Goal: Information Seeking & Learning: Check status

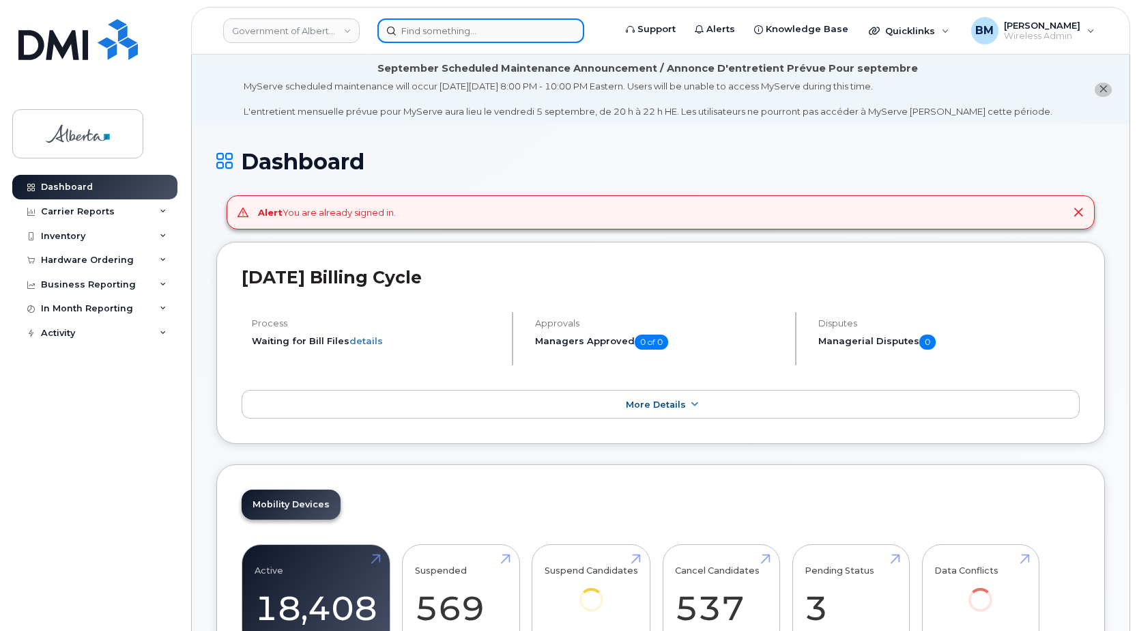
click at [420, 40] on input at bounding box center [480, 30] width 207 height 25
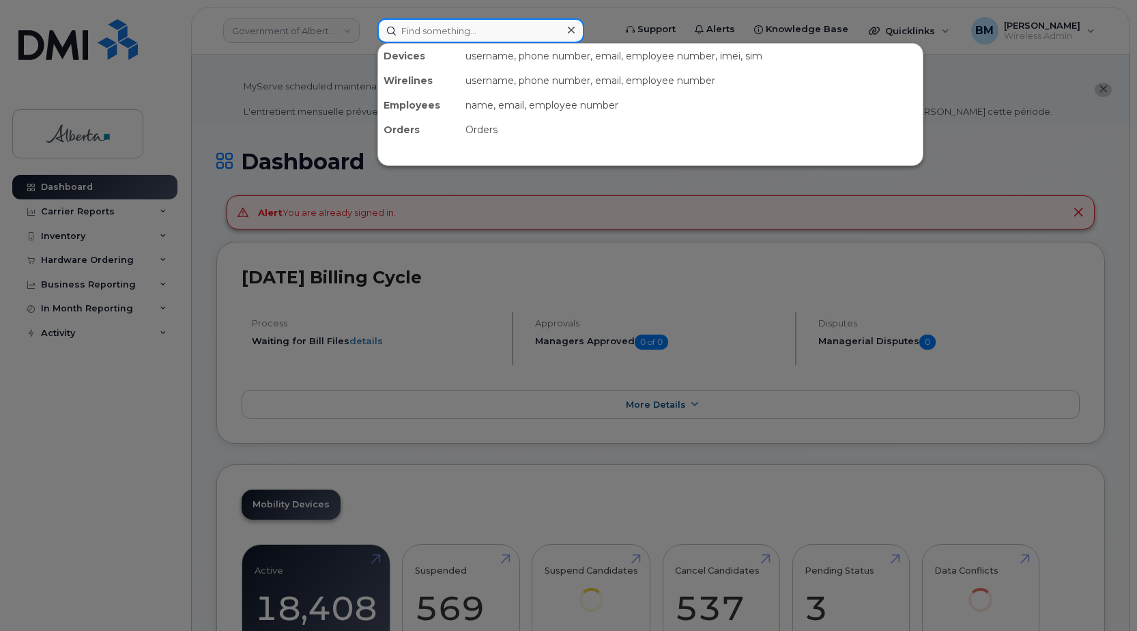
paste input "7802318946"
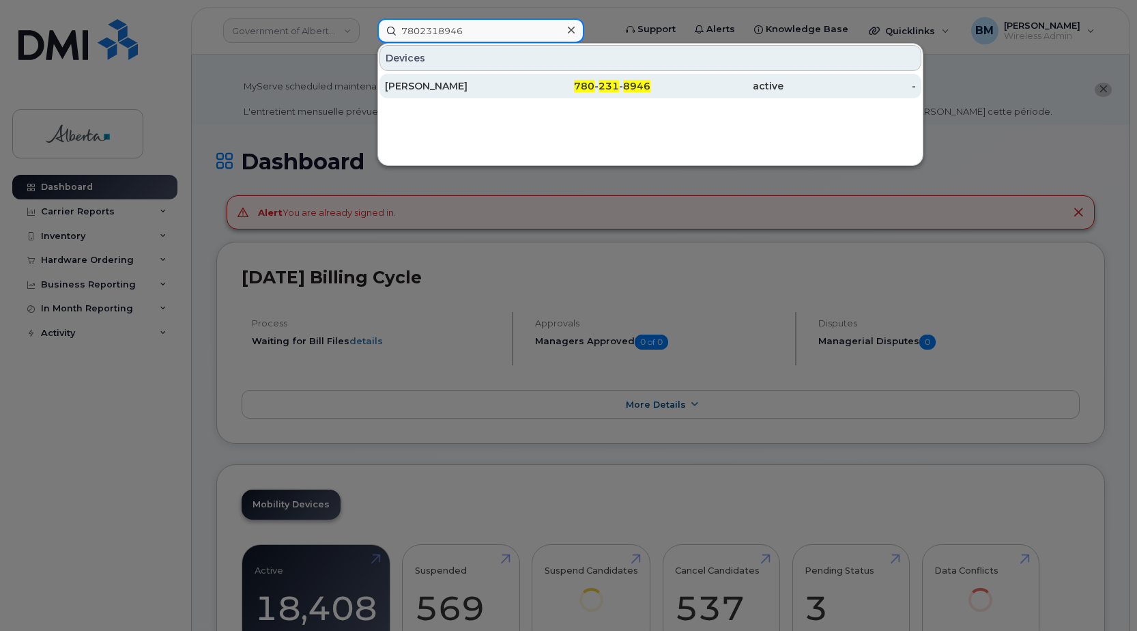
type input "7802318946"
click at [435, 88] on div "[PERSON_NAME]" at bounding box center [451, 86] width 133 height 14
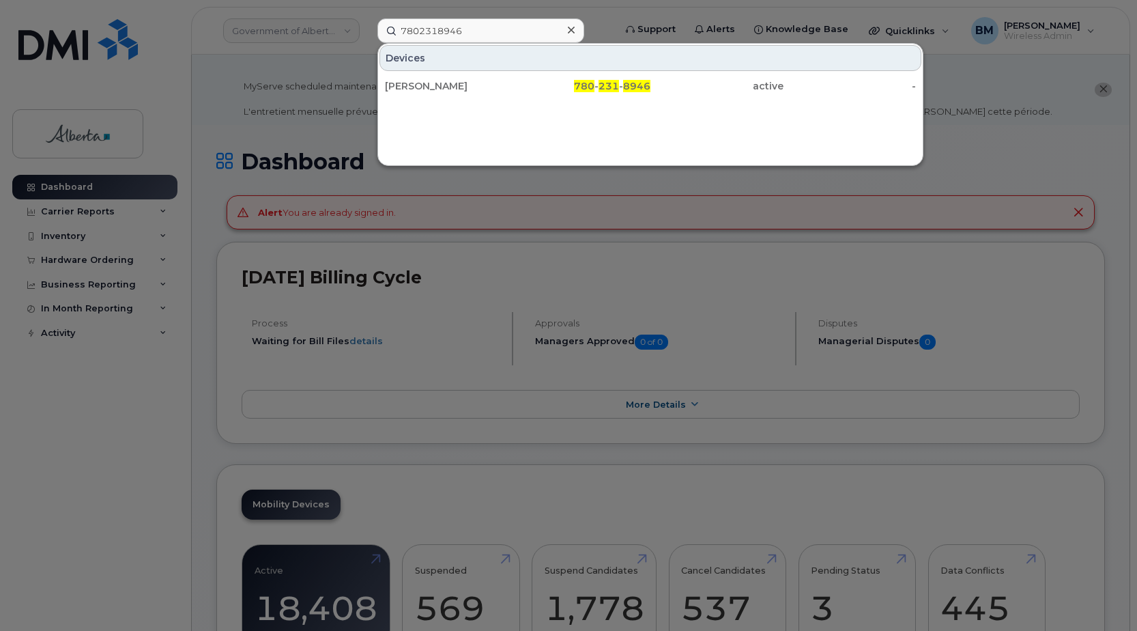
click at [466, 444] on div at bounding box center [568, 315] width 1137 height 631
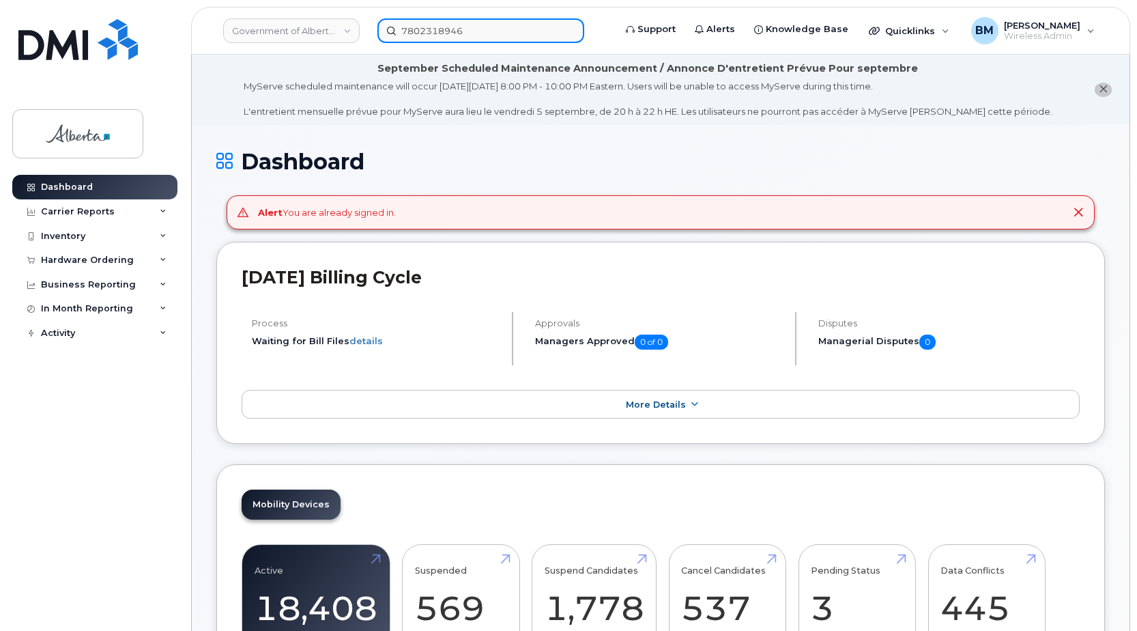
click at [500, 33] on input "7802318946" at bounding box center [480, 30] width 207 height 25
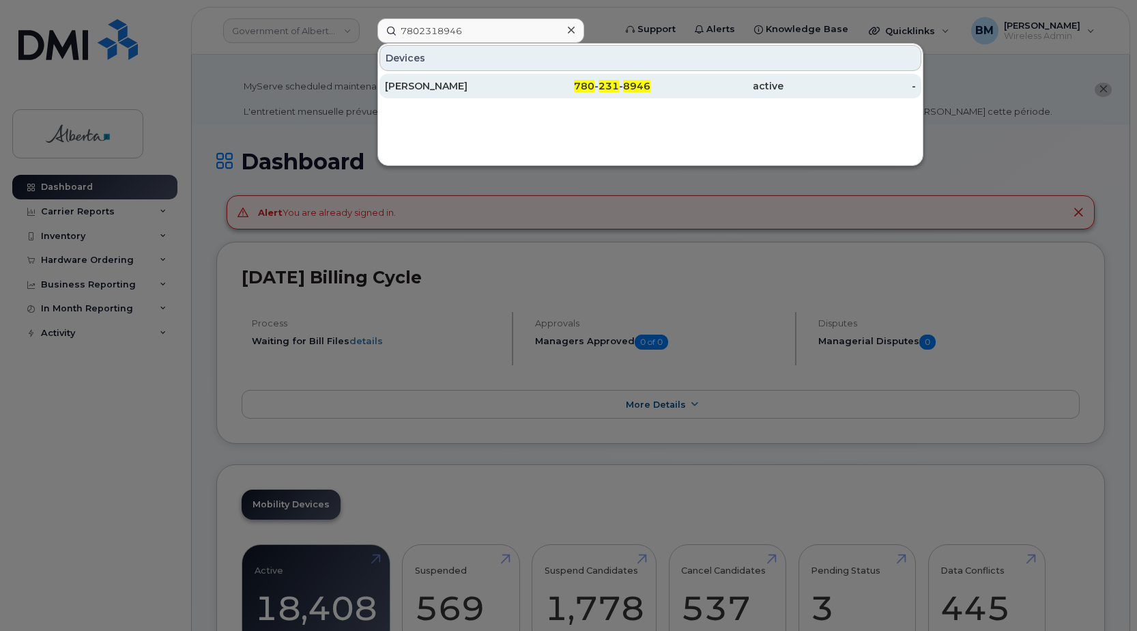
click at [523, 88] on div "780 - 231 - 8946" at bounding box center [584, 86] width 133 height 14
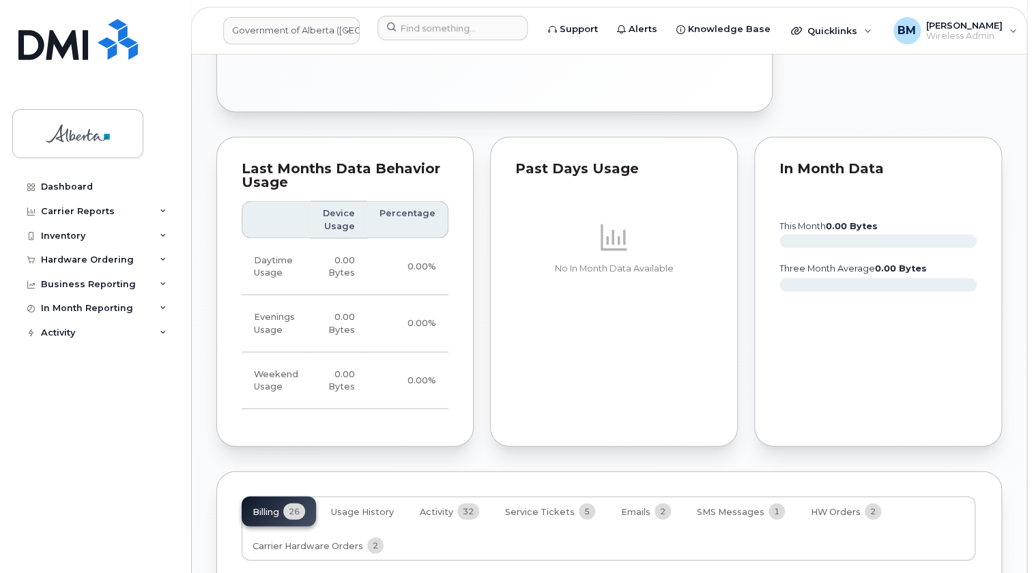
scroll to position [1074, 0]
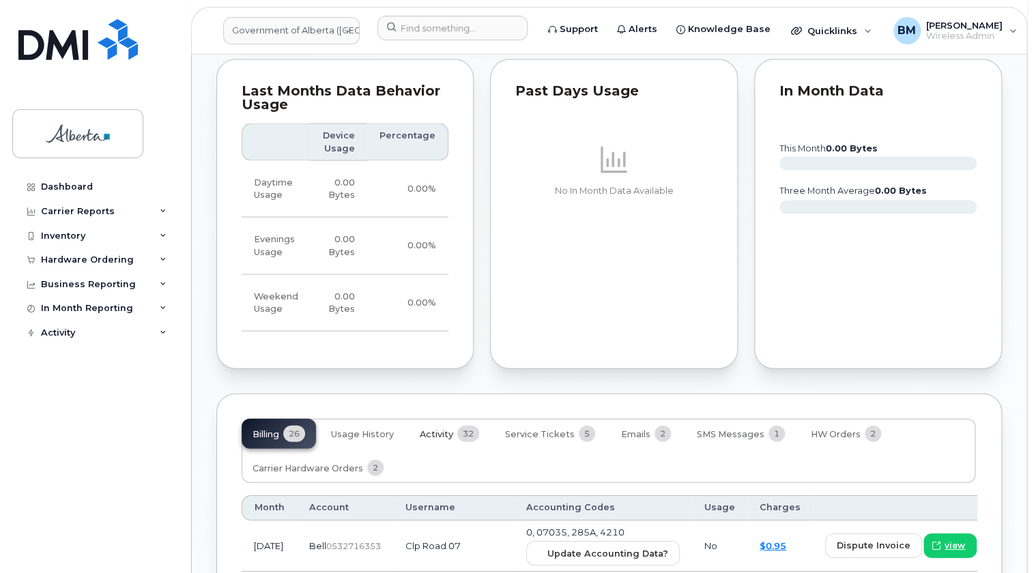
click at [435, 429] on span "Activity" at bounding box center [436, 434] width 33 height 11
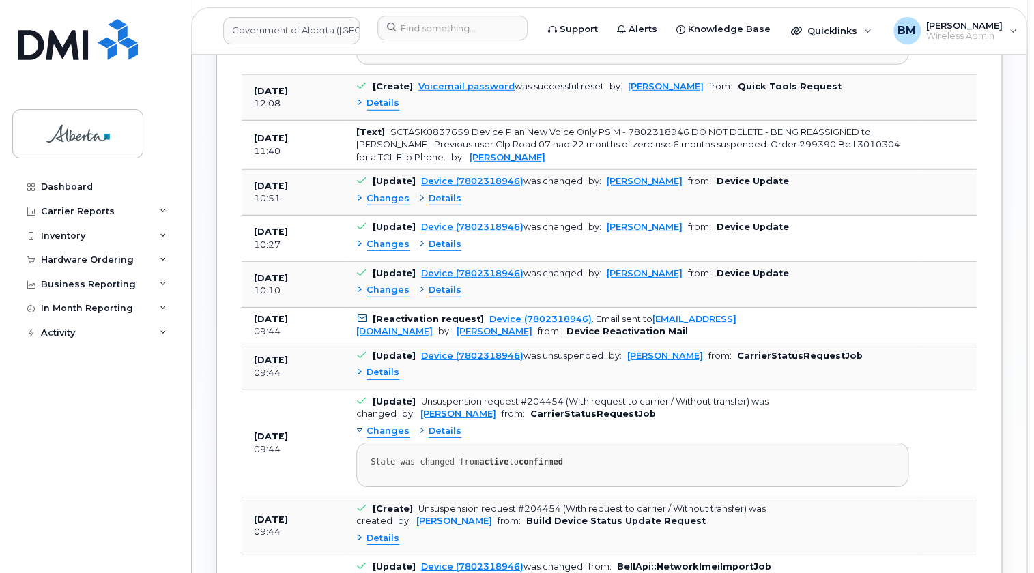
scroll to position [1632, 0]
click at [372, 366] on span "Details" at bounding box center [383, 372] width 33 height 13
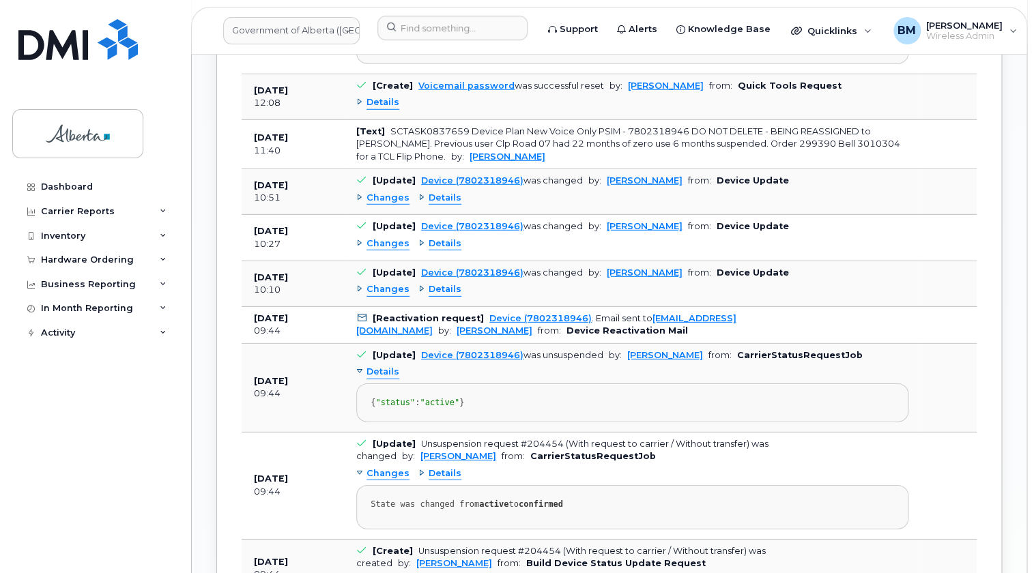
click at [442, 283] on span "Details" at bounding box center [445, 289] width 33 height 13
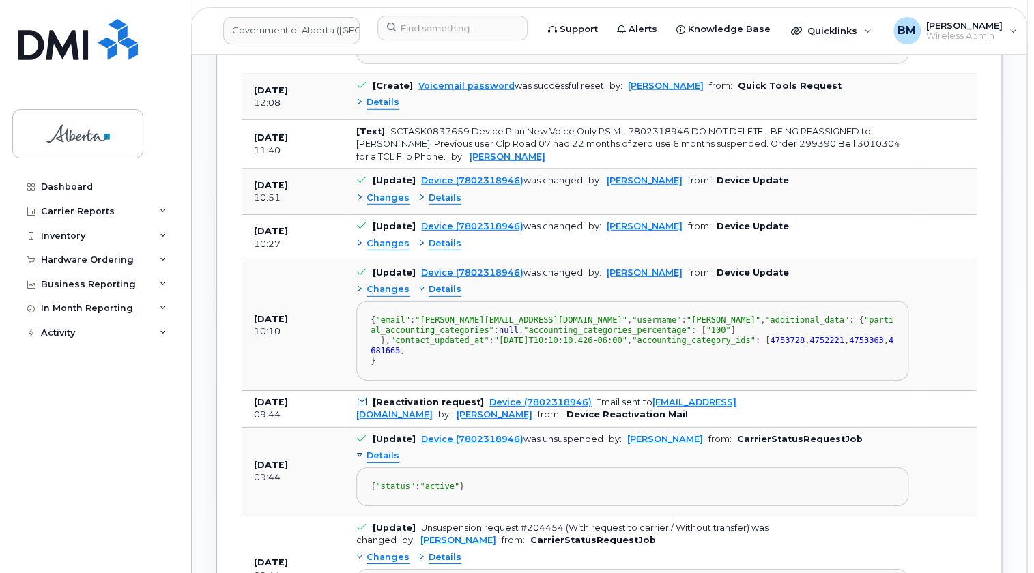
click at [446, 238] on span "Details" at bounding box center [445, 244] width 33 height 13
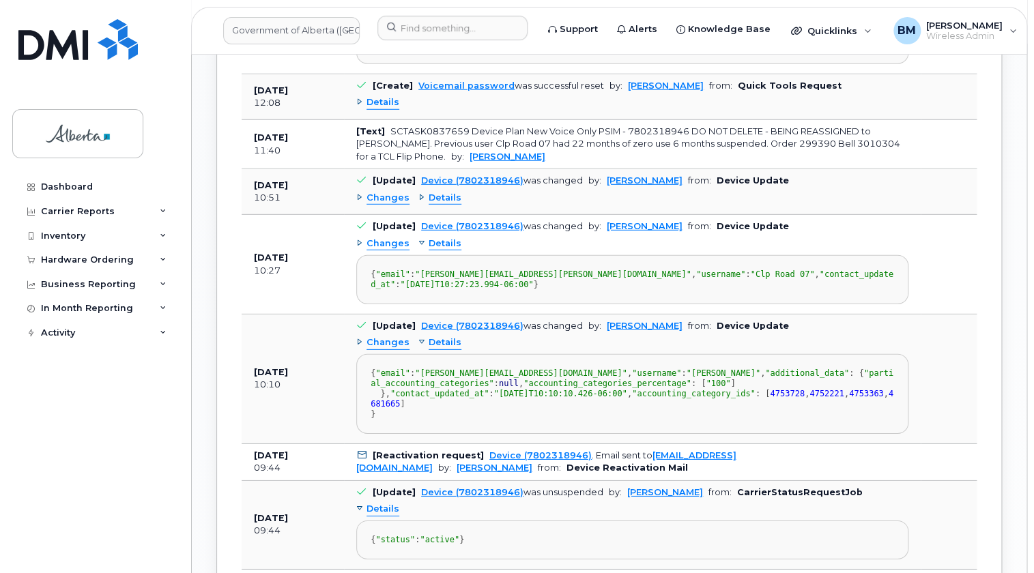
click at [440, 192] on span "Details" at bounding box center [445, 198] width 33 height 13
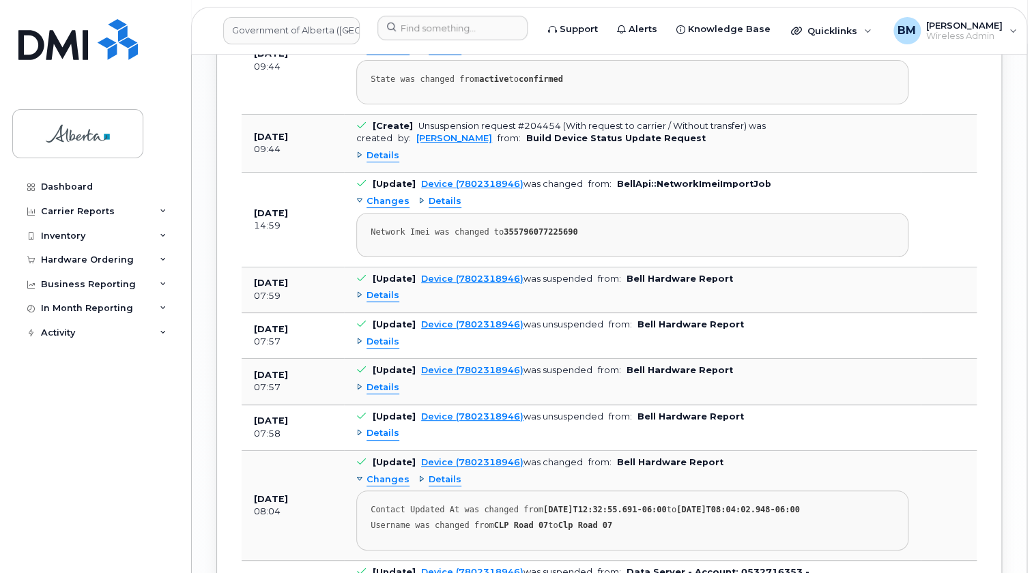
scroll to position [2252, 0]
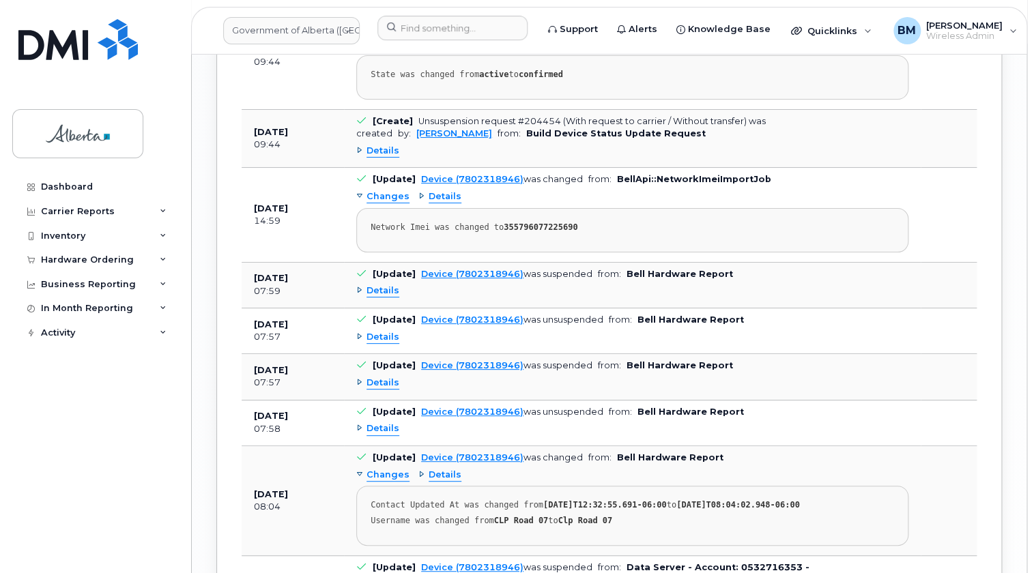
click at [385, 158] on span "Details" at bounding box center [383, 151] width 33 height 13
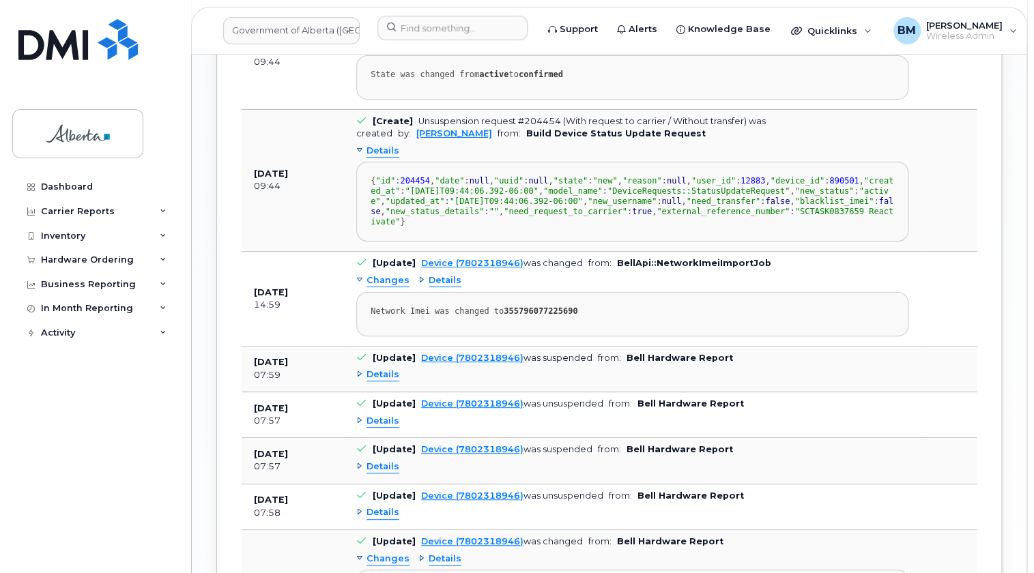
click at [445, 51] on span "Details" at bounding box center [445, 44] width 33 height 13
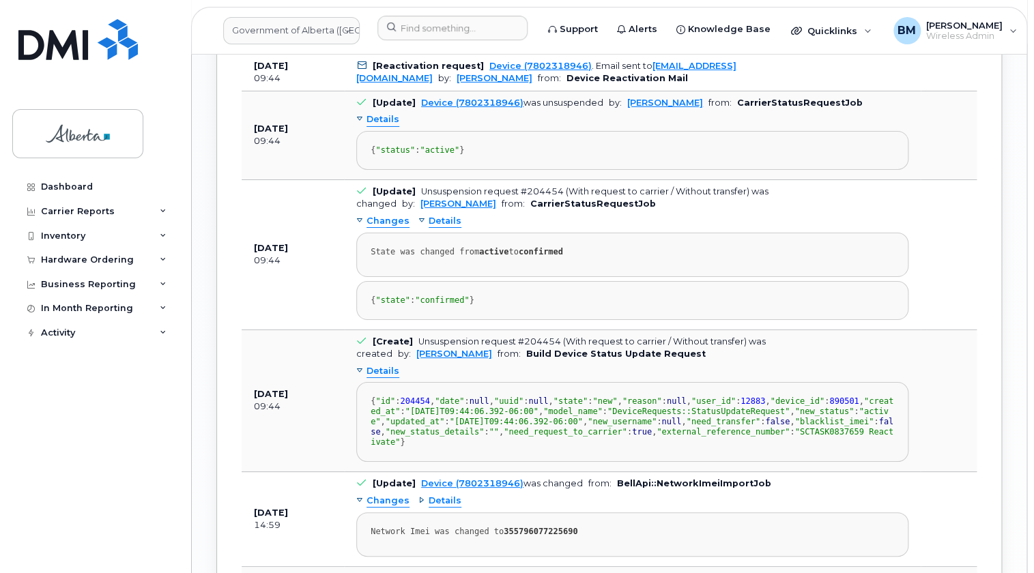
scroll to position [2067, 0]
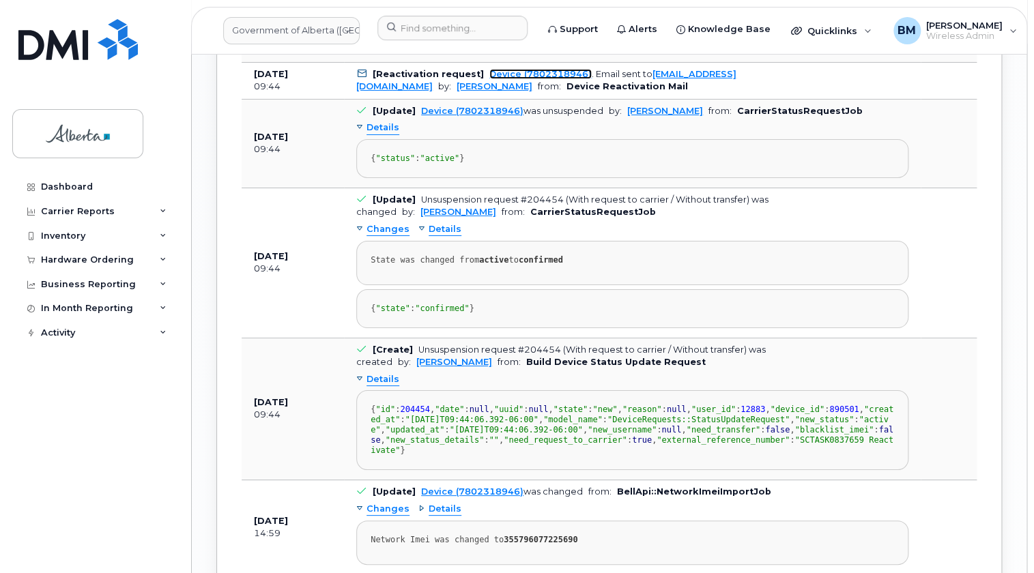
click at [546, 79] on link "Device (7802318946)" at bounding box center [540, 74] width 102 height 10
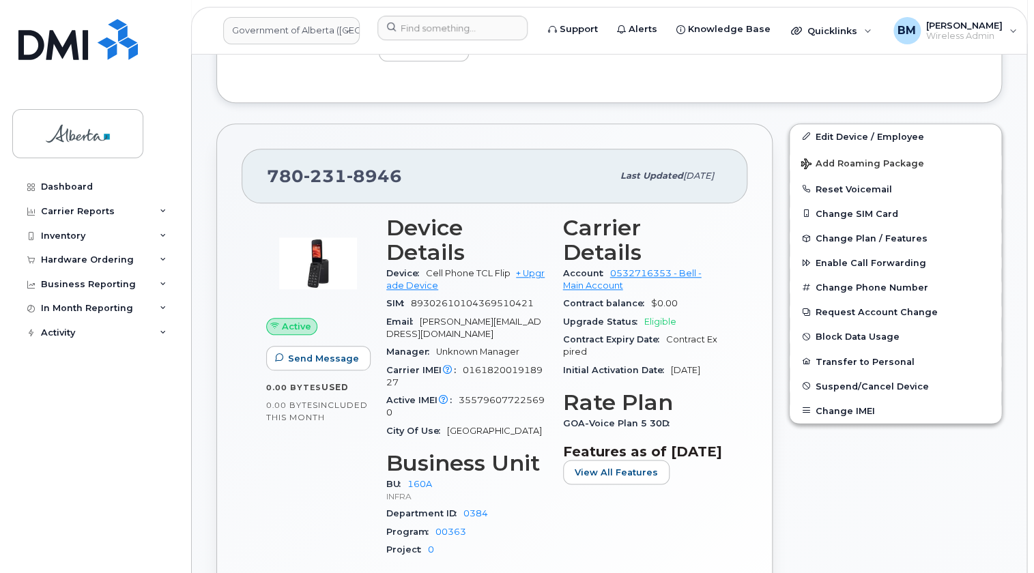
scroll to position [496, 0]
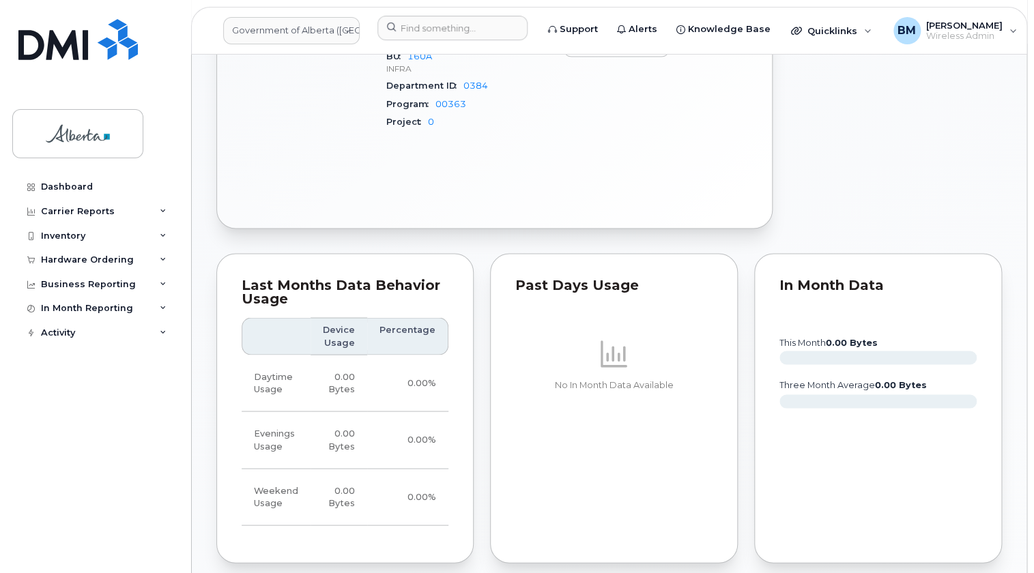
scroll to position [1117, 0]
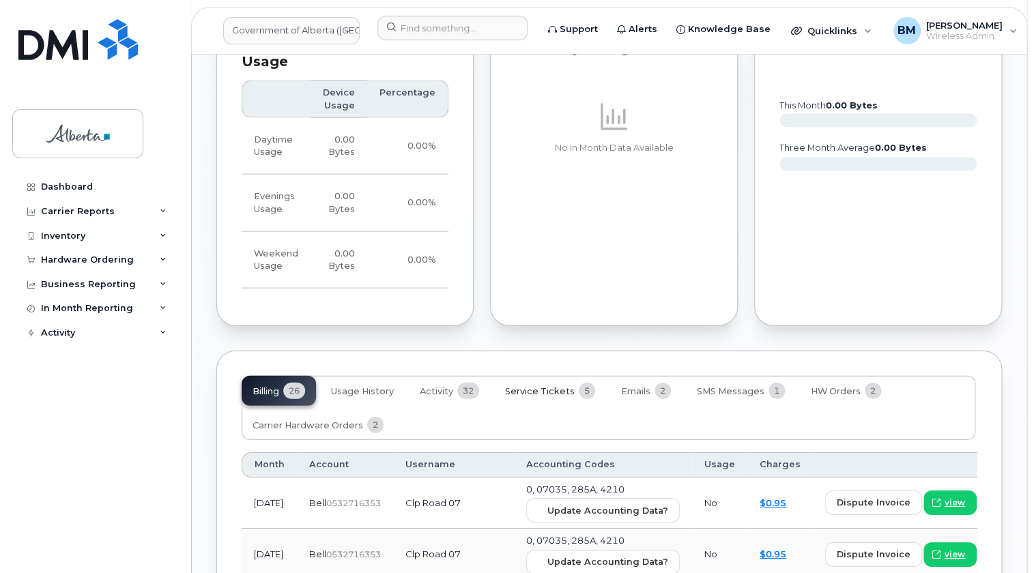
click at [555, 375] on button "Service Tickets 5" at bounding box center [550, 390] width 112 height 30
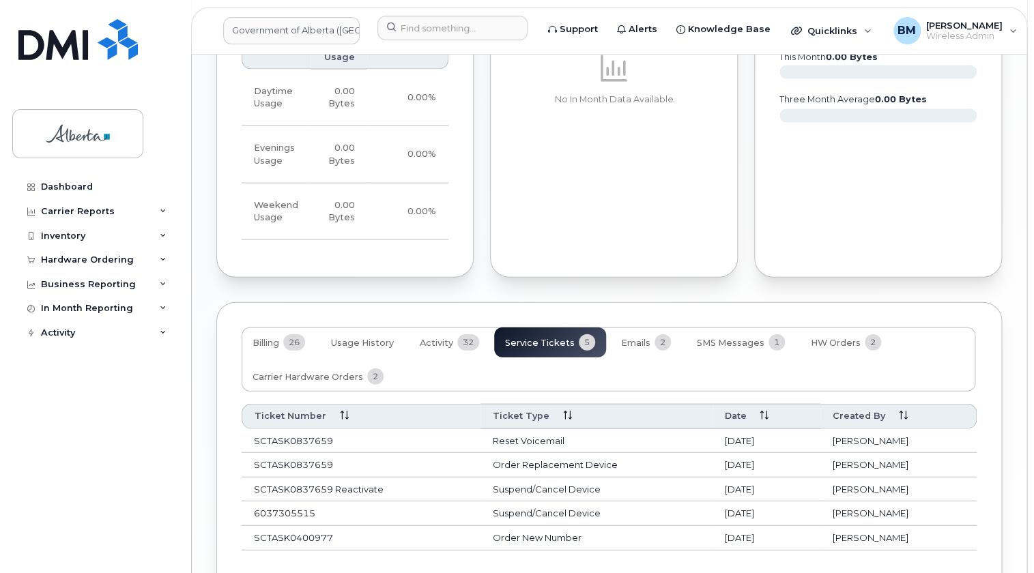
scroll to position [1243, 0]
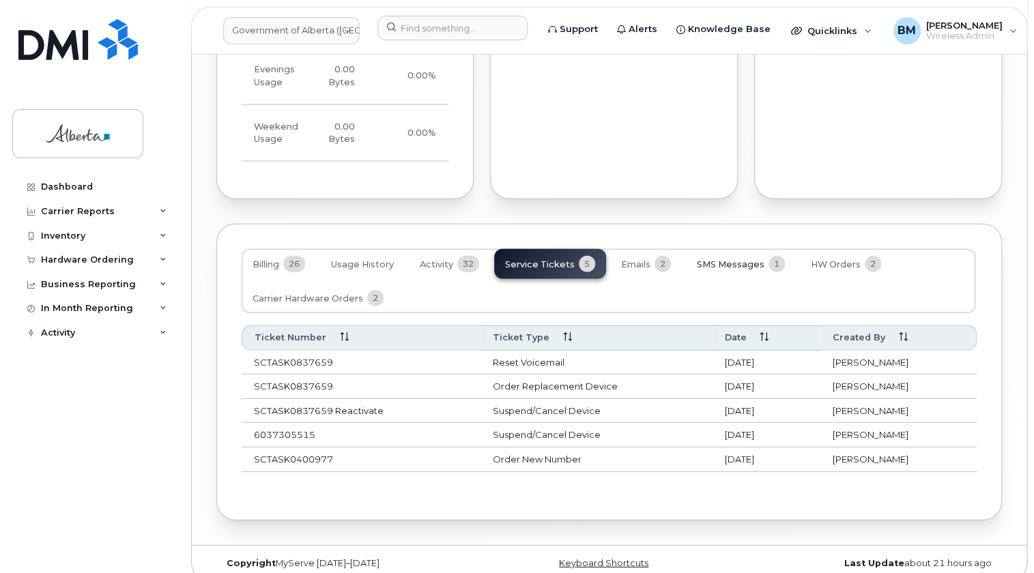
click at [754, 259] on span "SMS Messages" at bounding box center [731, 264] width 68 height 11
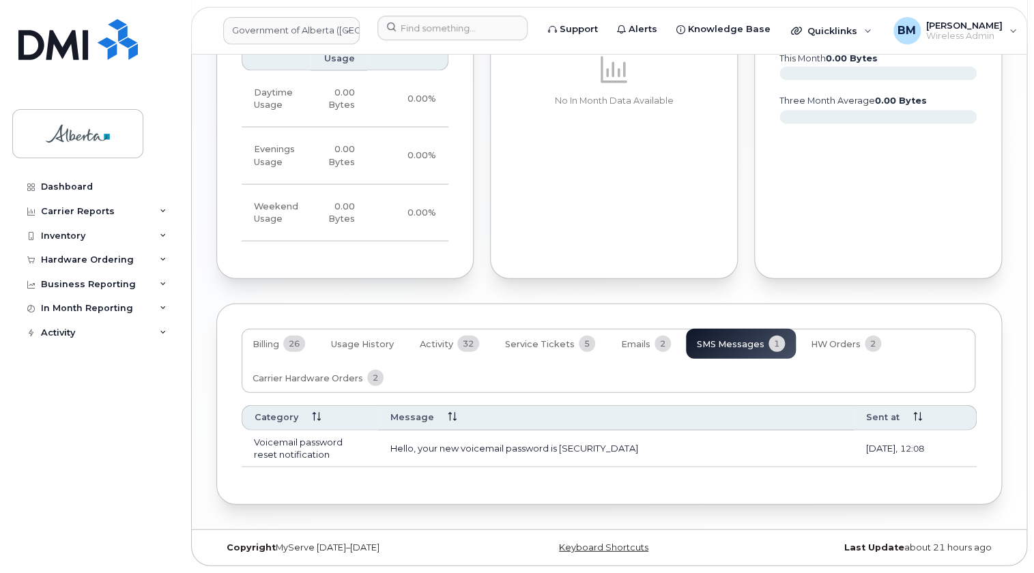
scroll to position [1148, 0]
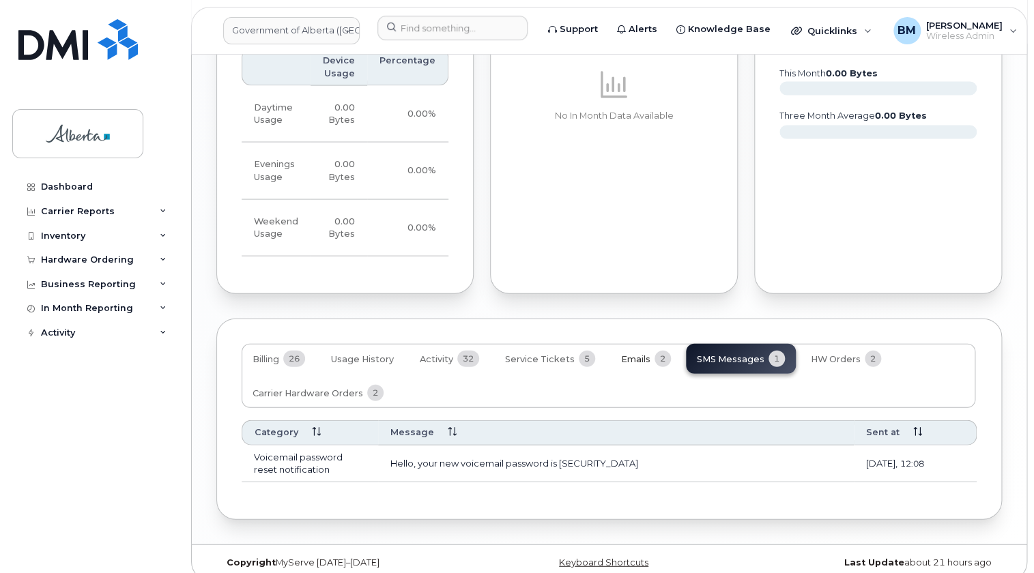
click at [634, 354] on span "Emails" at bounding box center [635, 359] width 29 height 11
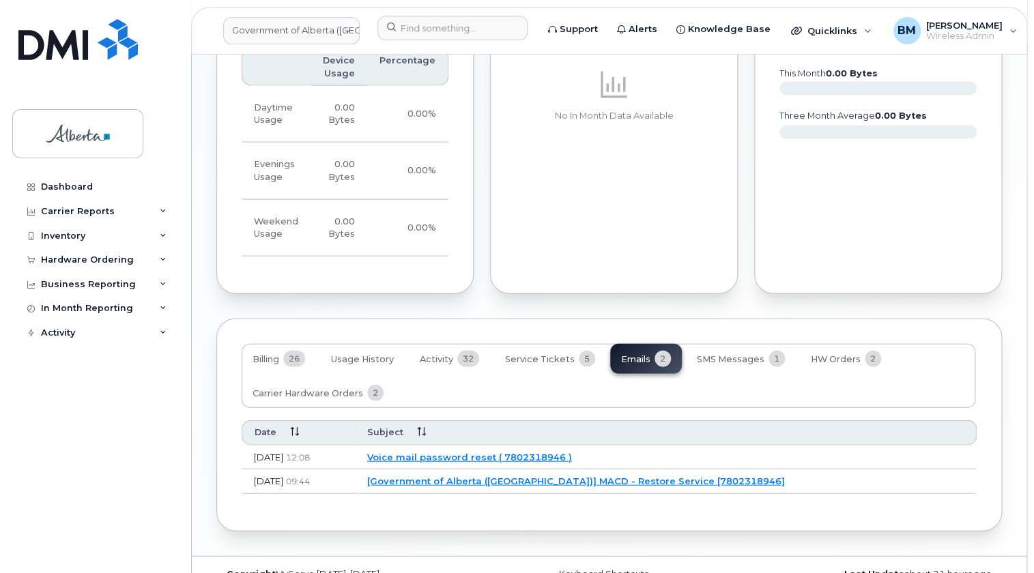
click at [656, 476] on link "[Government of Alberta (GOA)] MACD - Restore Service [7802318946]" at bounding box center [576, 481] width 418 height 11
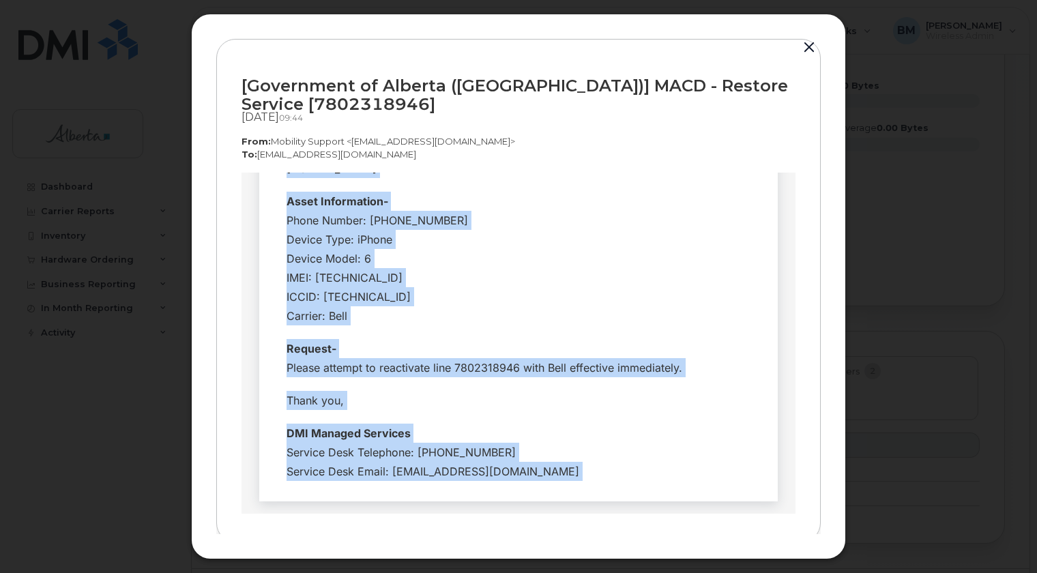
scroll to position [292, 0]
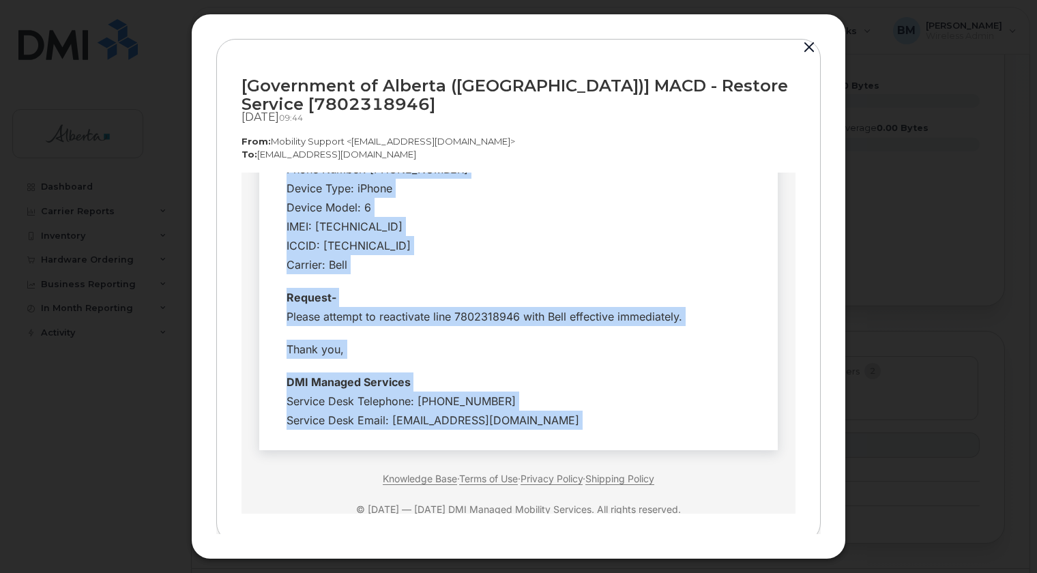
drag, startPoint x: 278, startPoint y: 277, endPoint x: 584, endPoint y: 394, distance: 326.7
click at [584, 394] on tbody "Hi Team, Employee Details- Company Name: Government of Alberta (GOA) Requested …" at bounding box center [519, 205] width 498 height 464
copy tbody "Hi Team, Employee Details- Company Name: Government of Alberta (GOA) Requested …"
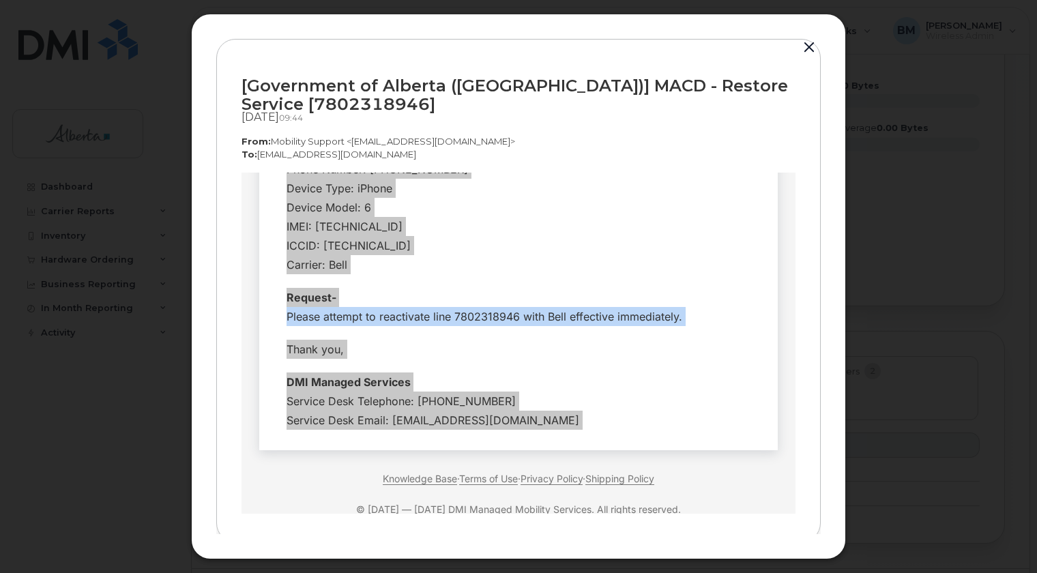
click at [808, 48] on button "button" at bounding box center [809, 47] width 20 height 19
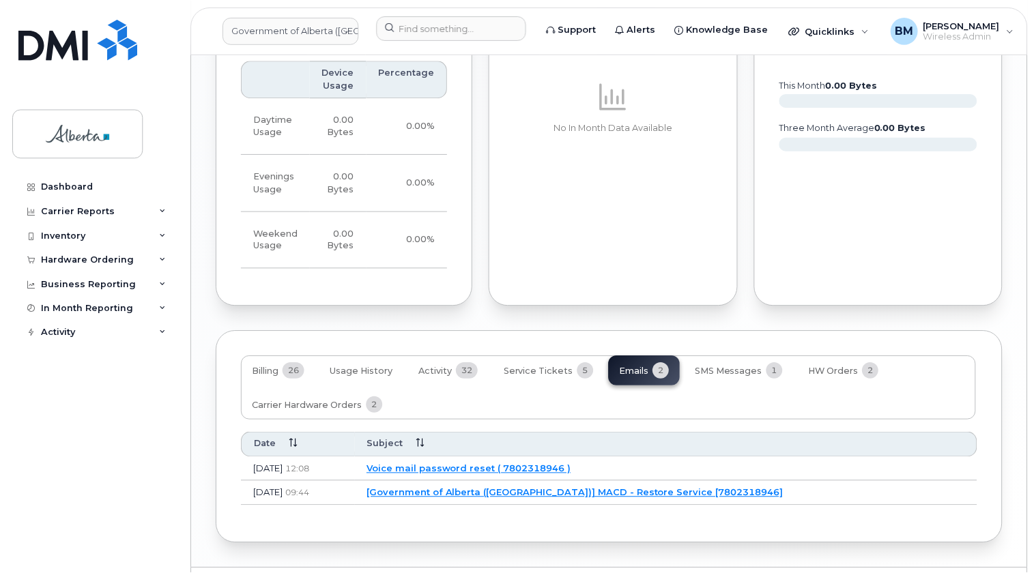
scroll to position [1148, 0]
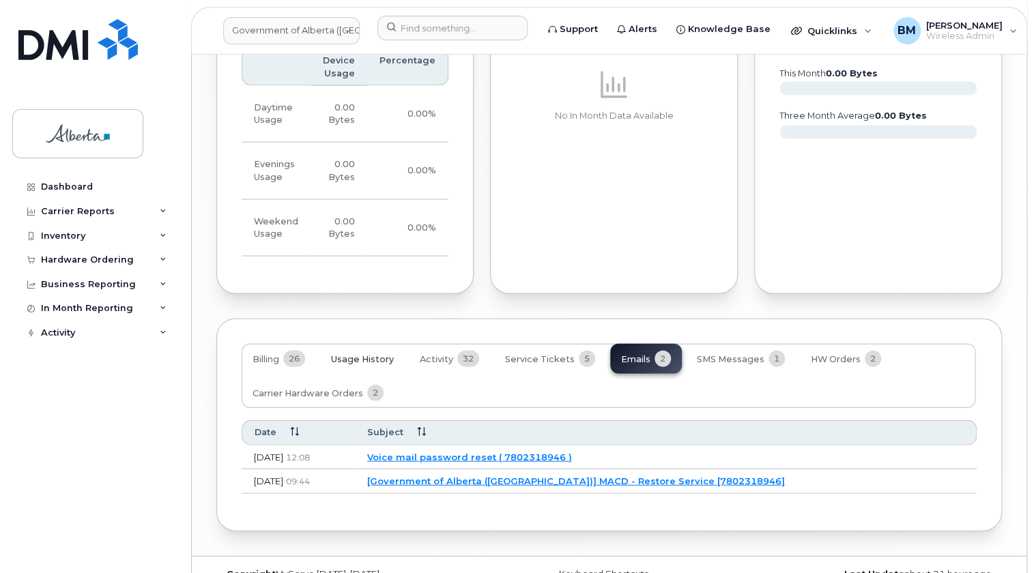
click at [368, 354] on span "Usage History" at bounding box center [362, 359] width 63 height 11
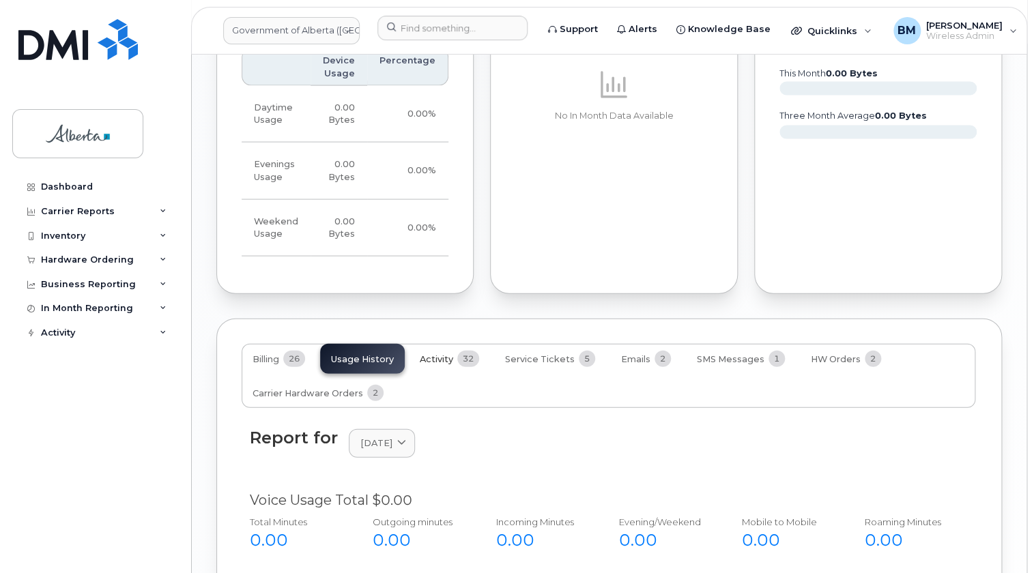
click at [442, 354] on span "Activity" at bounding box center [436, 359] width 33 height 11
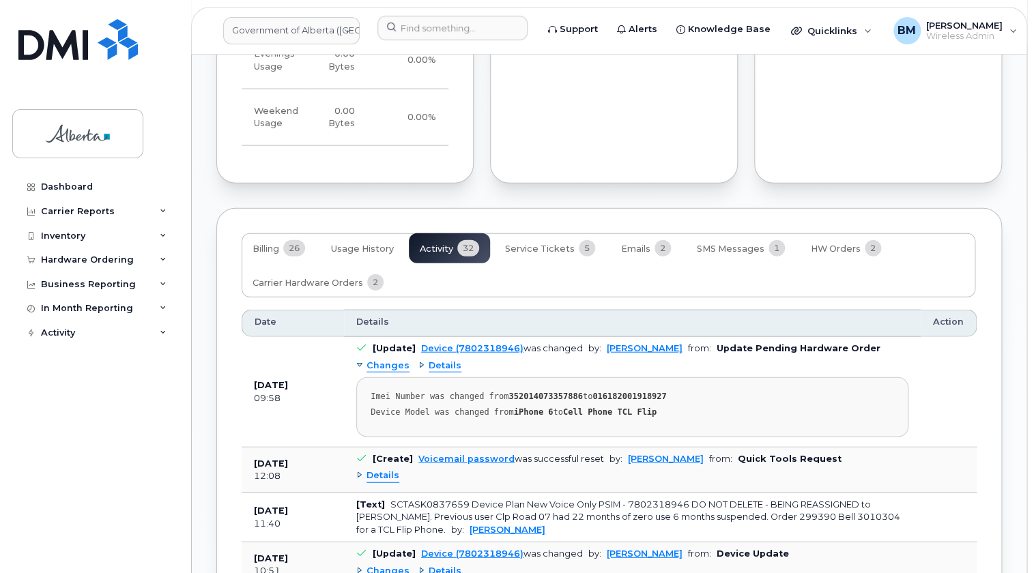
scroll to position [1272, 0]
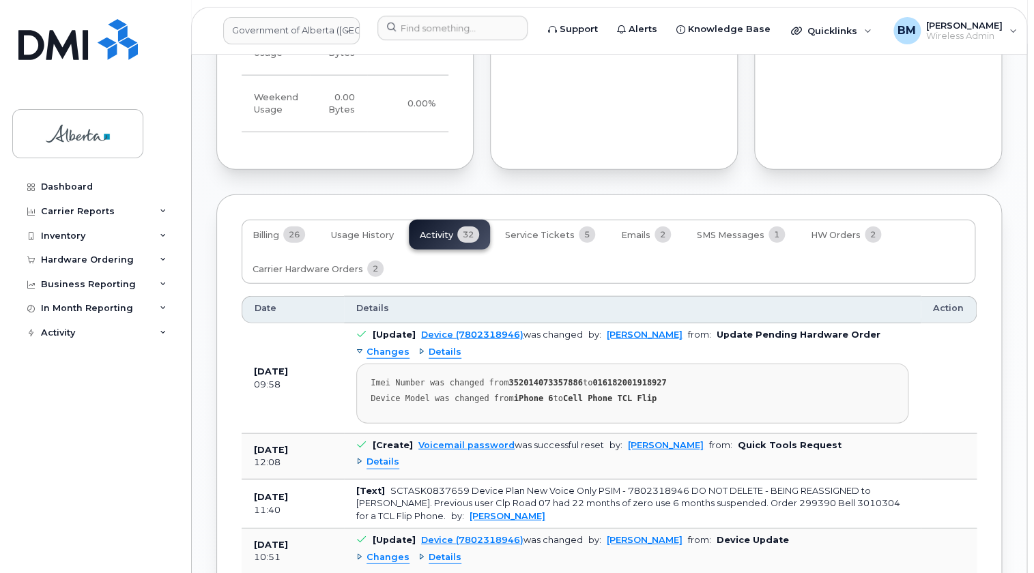
click at [444, 346] on span "Details" at bounding box center [445, 352] width 33 height 13
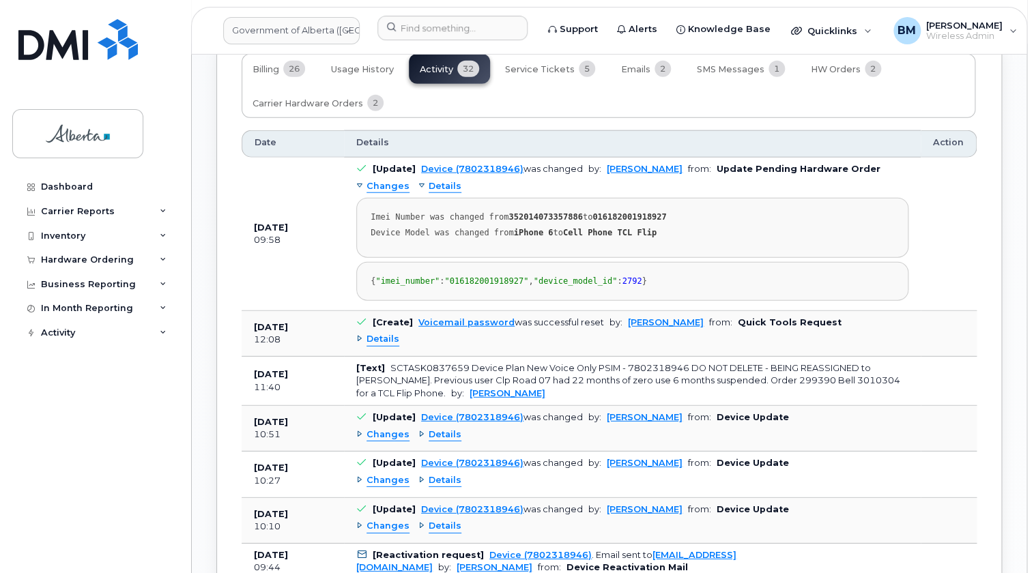
scroll to position [1459, 0]
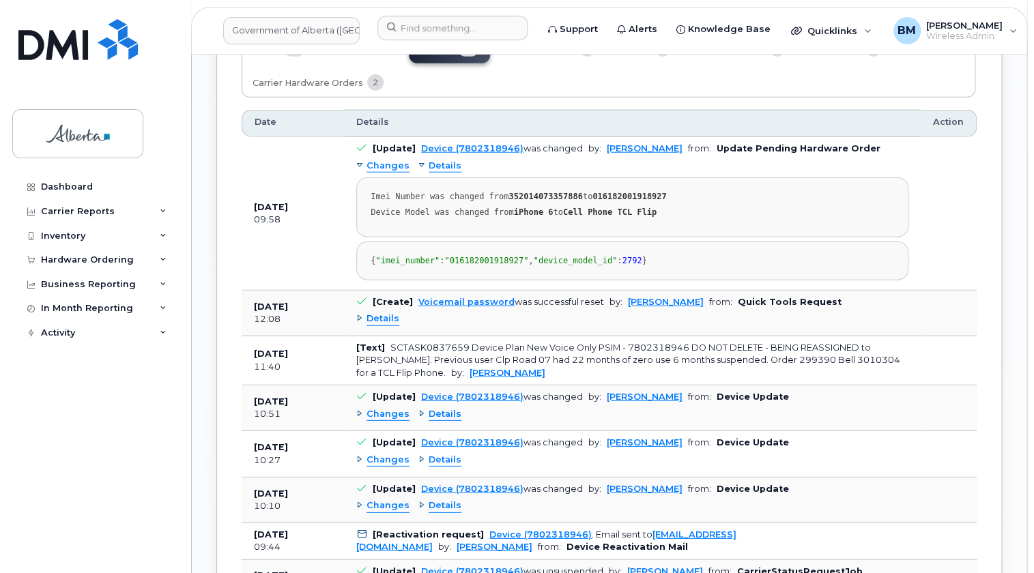
click at [386, 421] on span "Changes" at bounding box center [388, 414] width 43 height 13
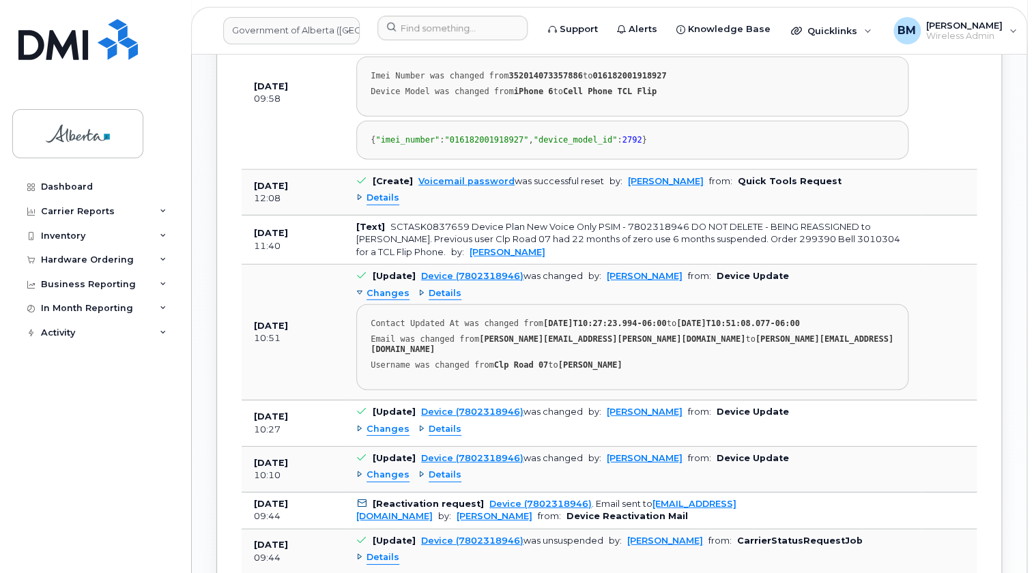
scroll to position [1583, 0]
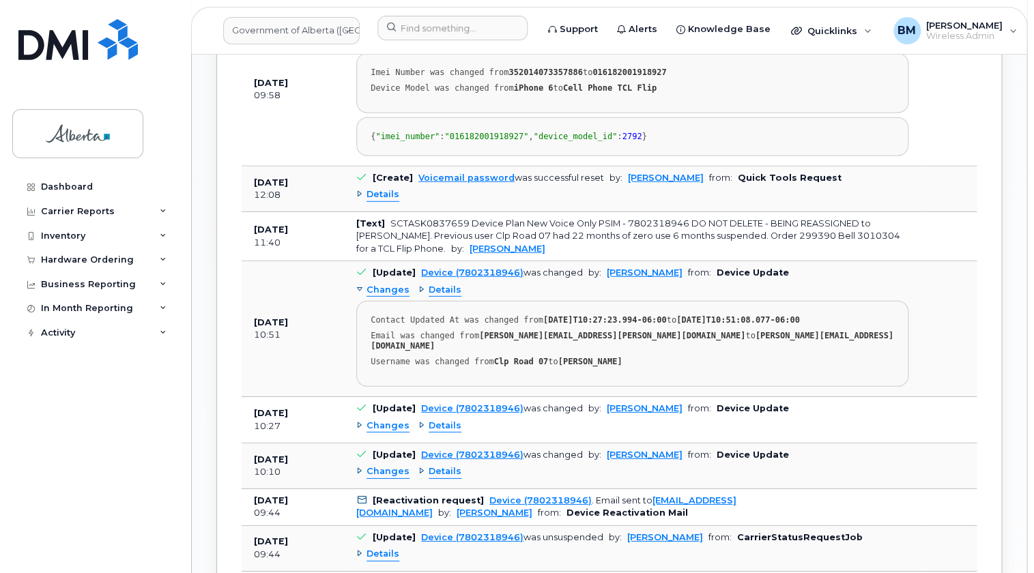
click at [388, 430] on span "Changes" at bounding box center [388, 426] width 43 height 13
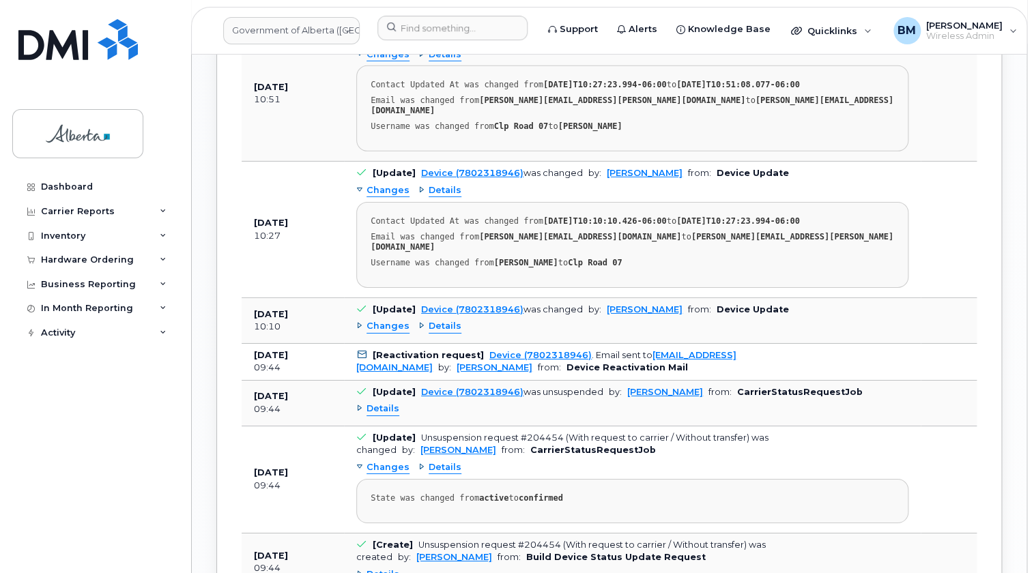
scroll to position [1831, 0]
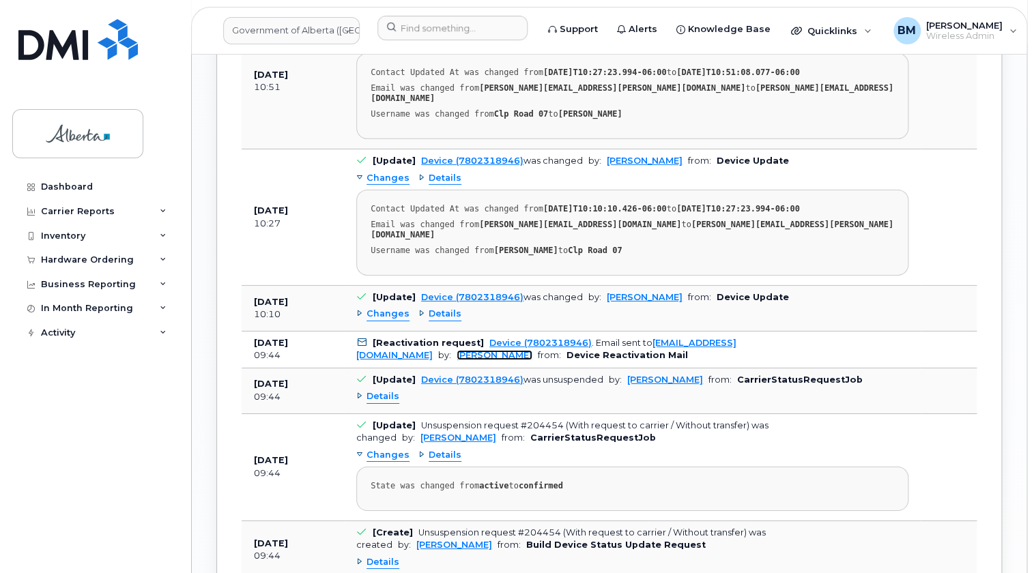
click at [532, 350] on link "[PERSON_NAME]" at bounding box center [495, 355] width 76 height 10
click at [386, 395] on span "Details" at bounding box center [383, 396] width 33 height 13
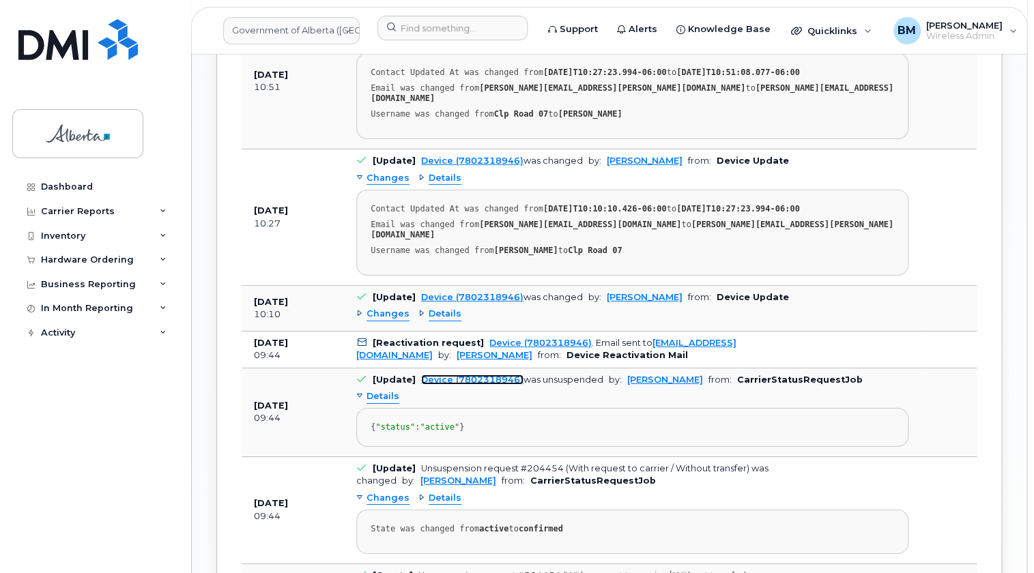
click at [474, 376] on link "Device (7802318946)" at bounding box center [472, 380] width 102 height 10
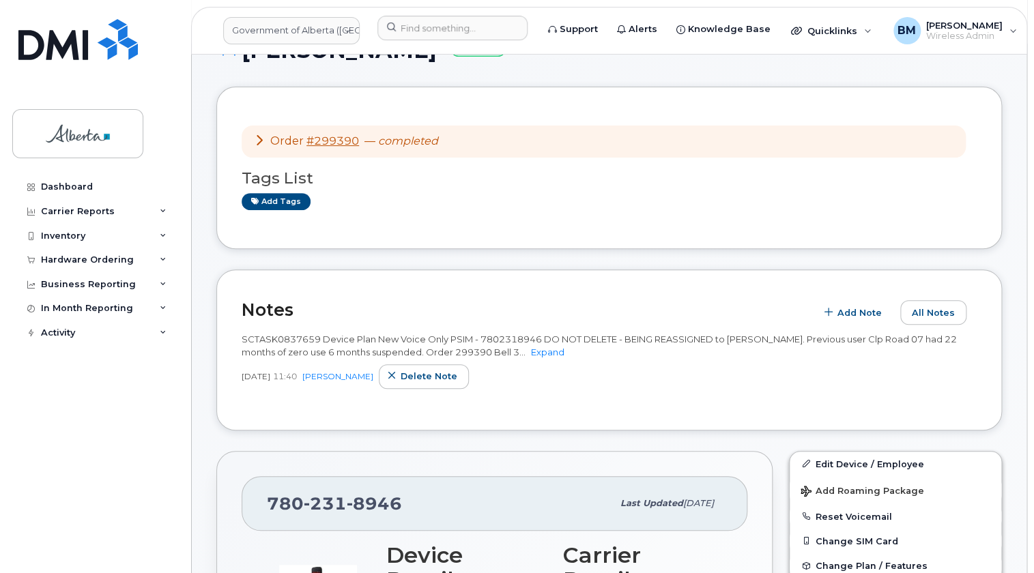
scroll to position [186, 0]
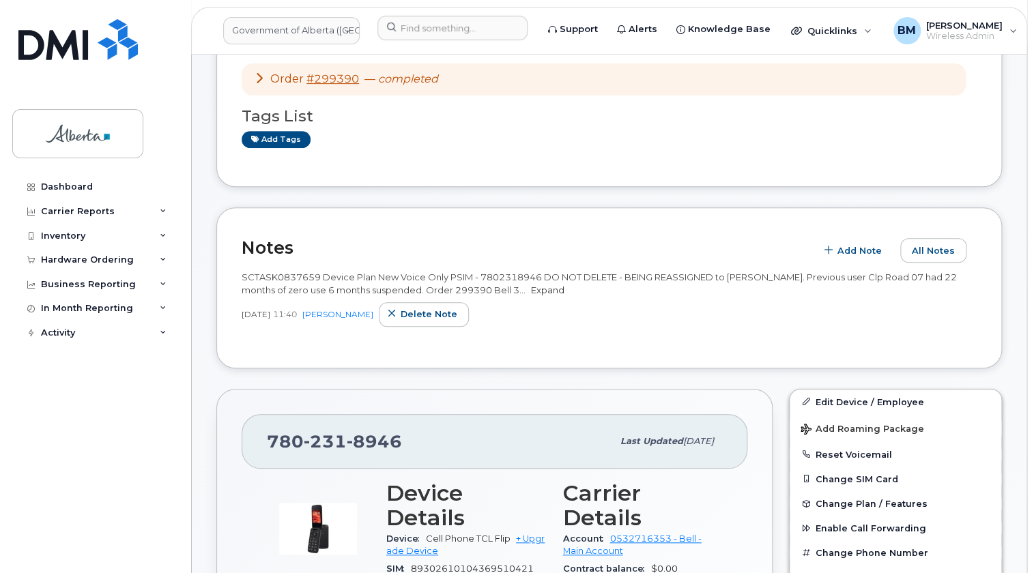
click at [531, 288] on link "Expand" at bounding box center [547, 290] width 33 height 11
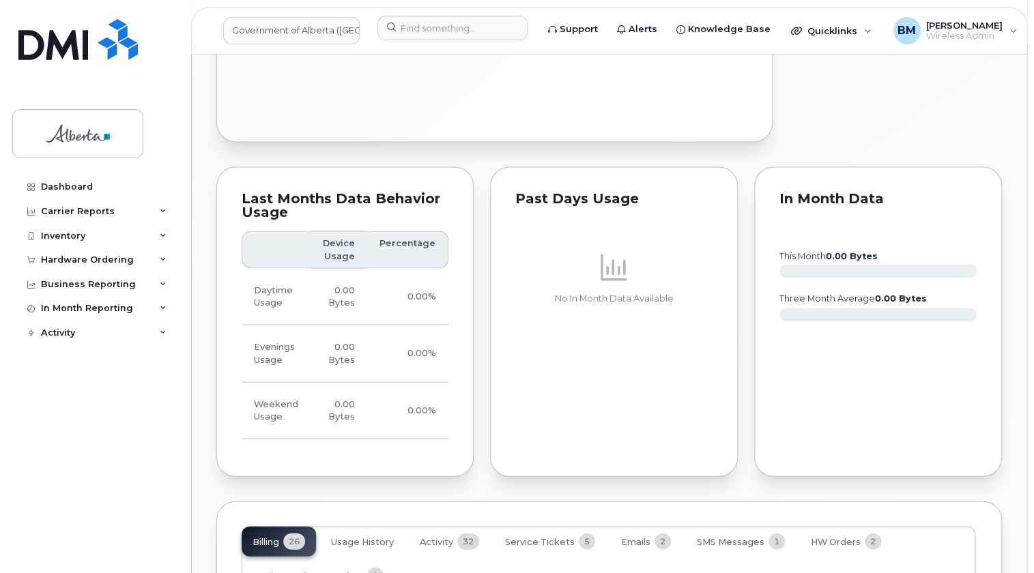
scroll to position [1179, 0]
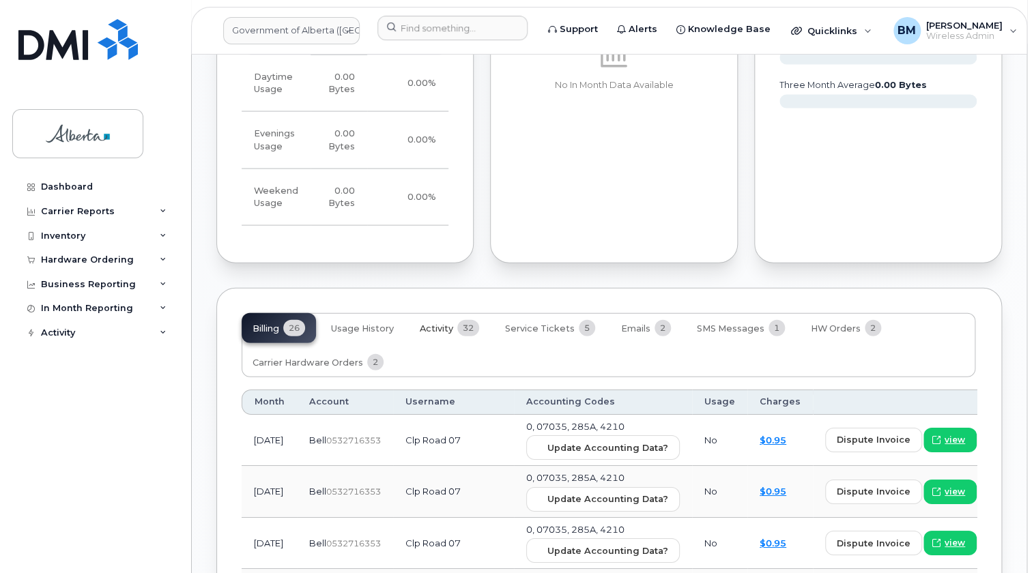
click at [431, 324] on span "Activity" at bounding box center [436, 329] width 33 height 11
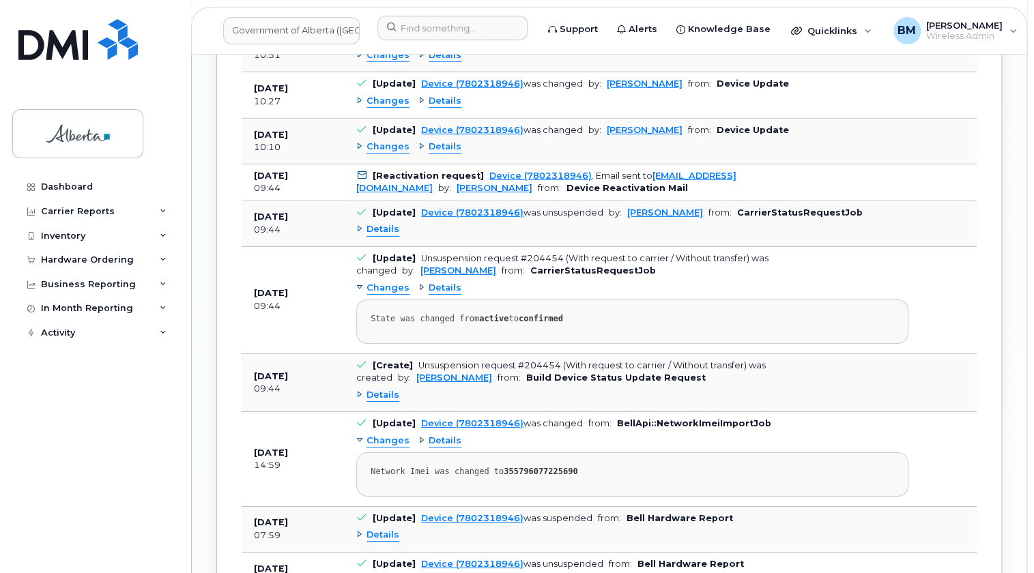
scroll to position [1799, 0]
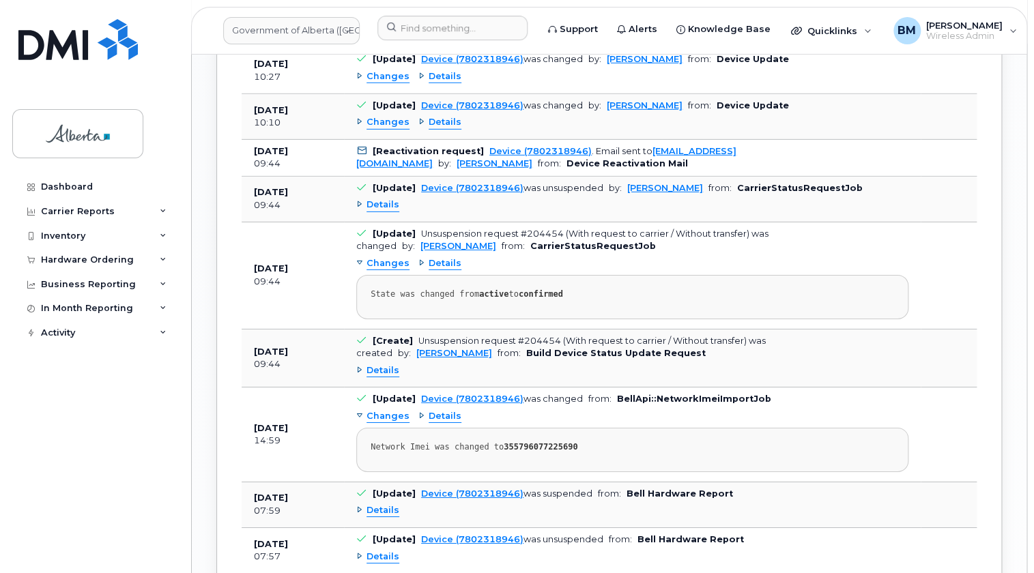
click at [382, 364] on span "Details" at bounding box center [383, 370] width 33 height 13
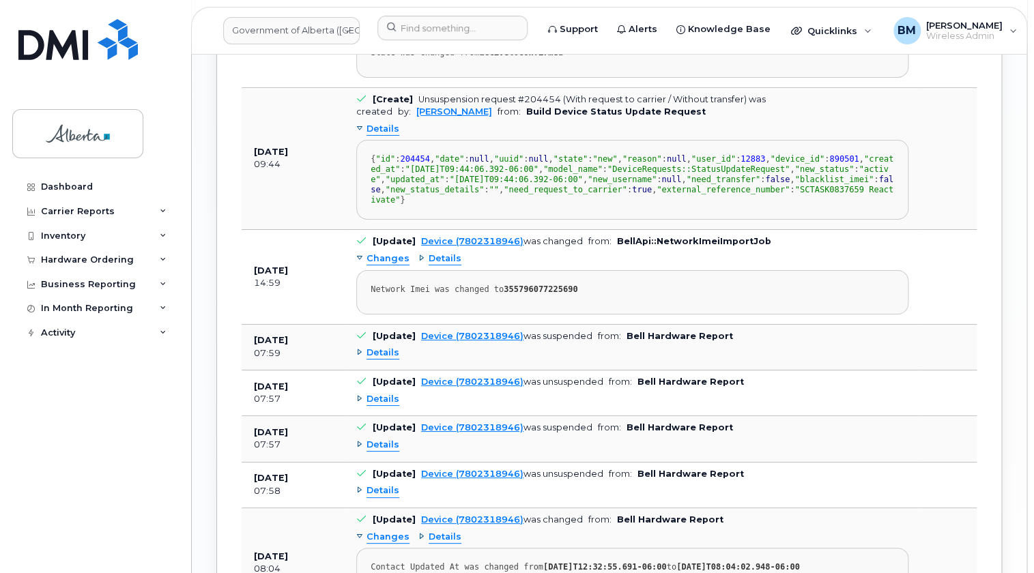
scroll to position [2048, 0]
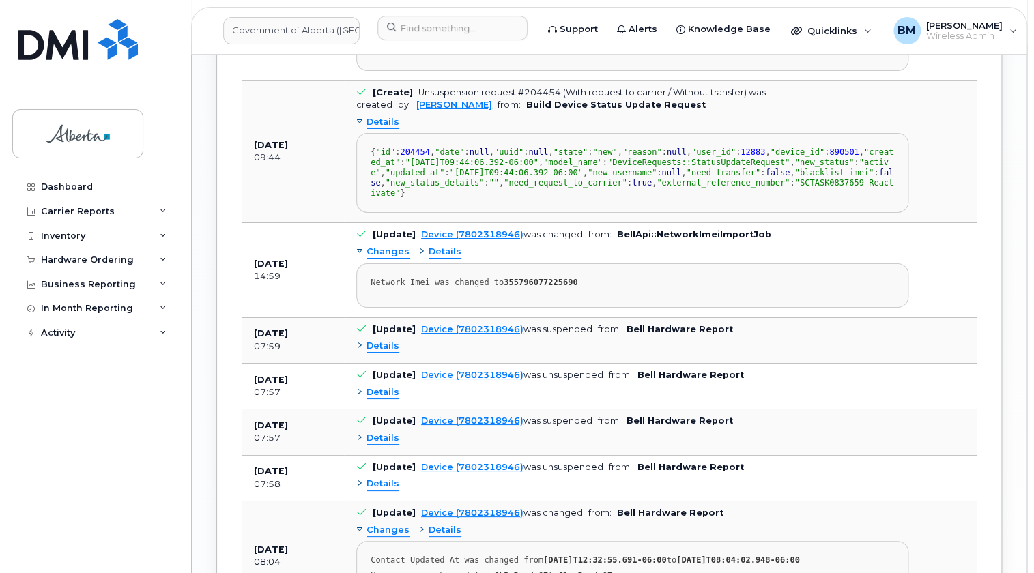
click at [436, 259] on span "Details" at bounding box center [445, 252] width 33 height 13
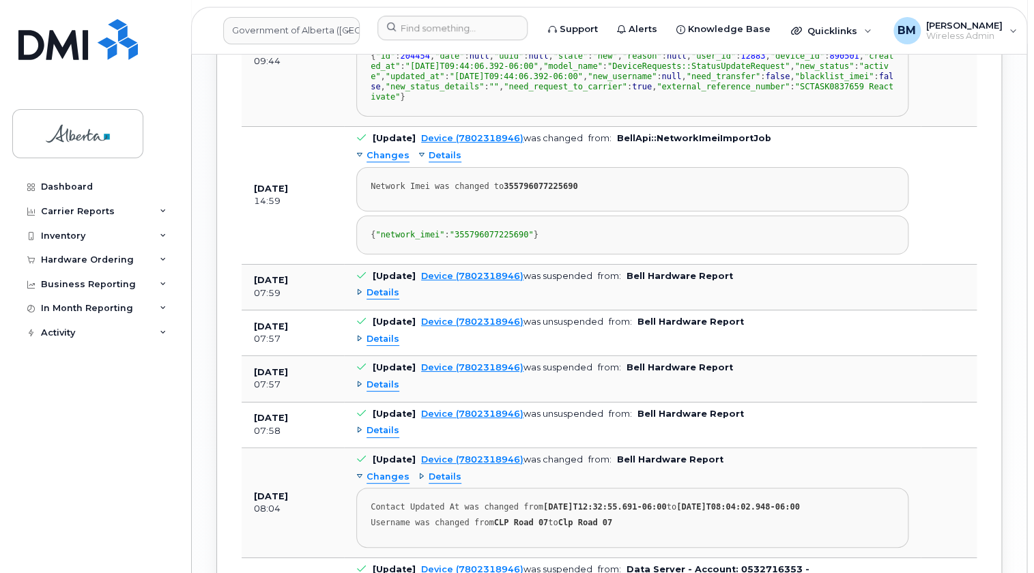
scroll to position [2233, 0]
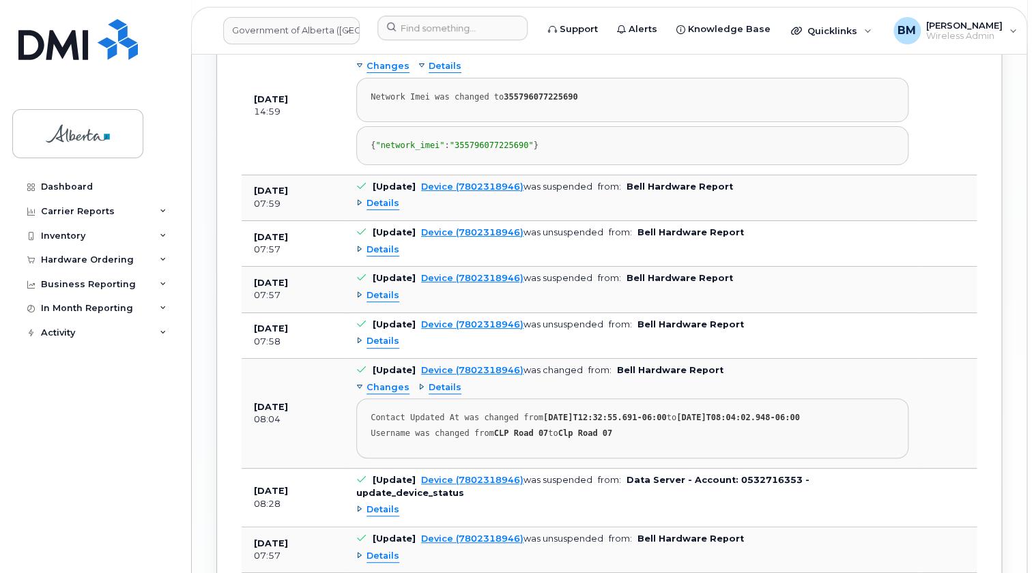
click at [382, 210] on span "Details" at bounding box center [383, 203] width 33 height 13
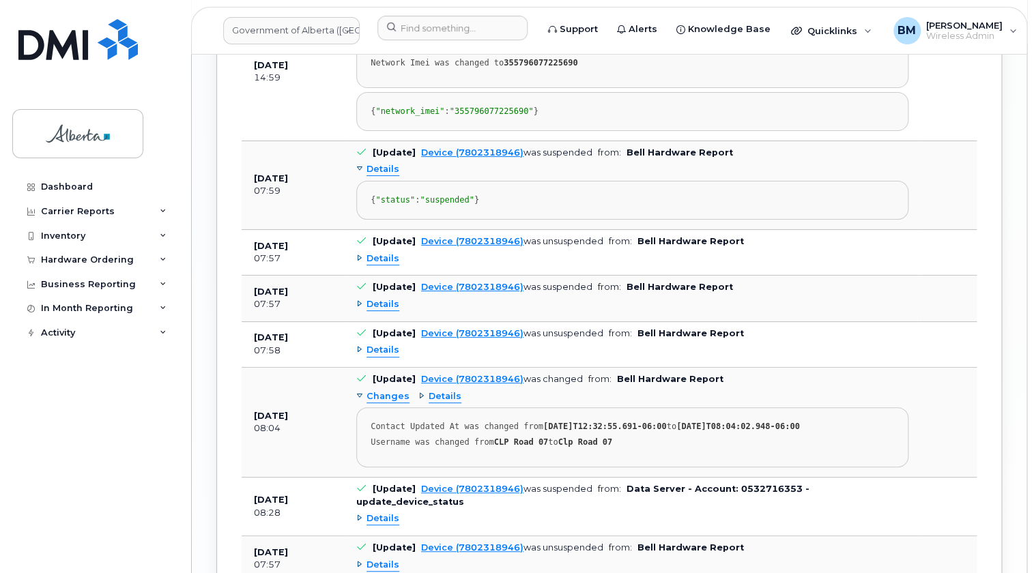
scroll to position [2358, 0]
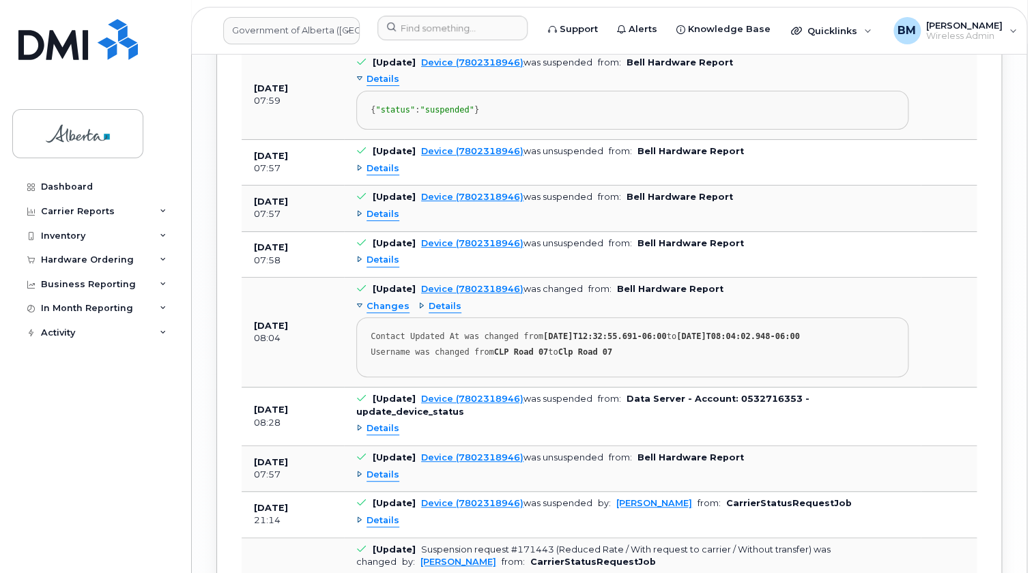
click at [392, 175] on span "Details" at bounding box center [383, 168] width 33 height 13
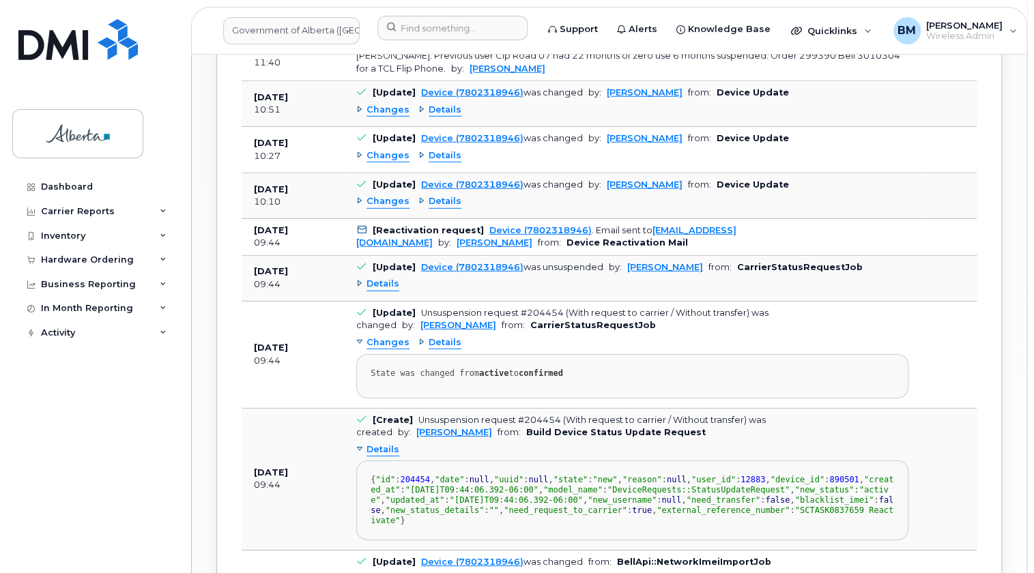
scroll to position [1675, 0]
